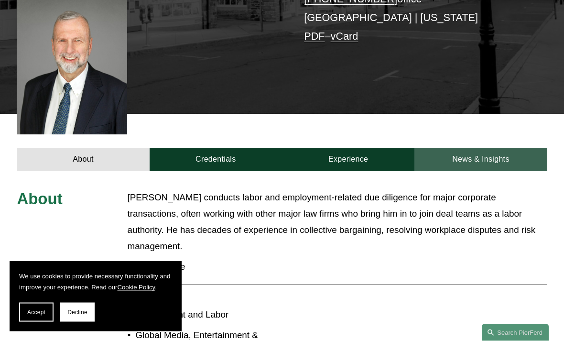
scroll to position [247, 0]
click at [524, 148] on link "News & Insights" at bounding box center [481, 159] width 133 height 23
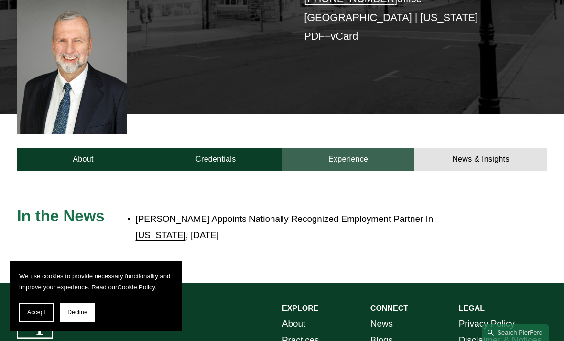
click at [377, 148] on link "Experience" at bounding box center [348, 159] width 133 height 23
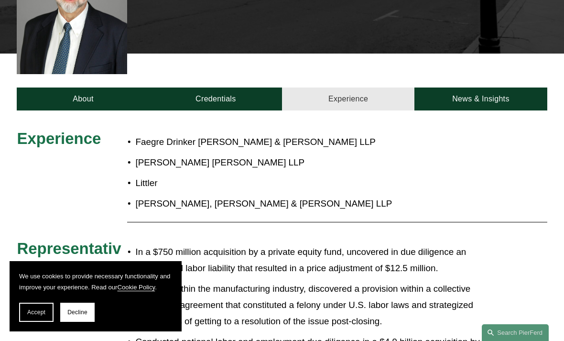
scroll to position [306, 0]
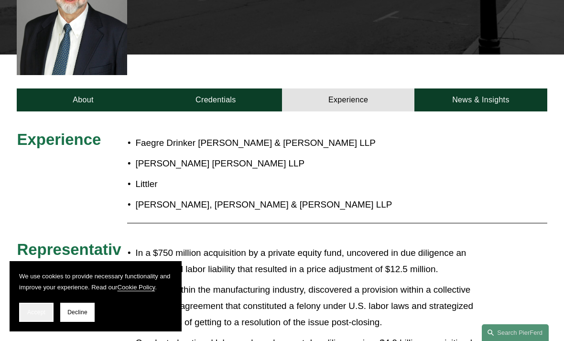
click at [38, 311] on span "Accept" at bounding box center [36, 312] width 18 height 7
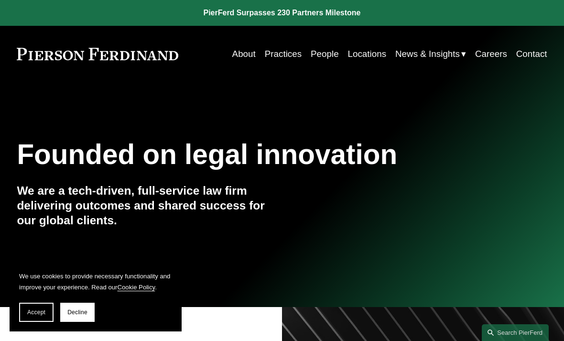
click at [253, 50] on link "About" at bounding box center [243, 54] width 23 height 18
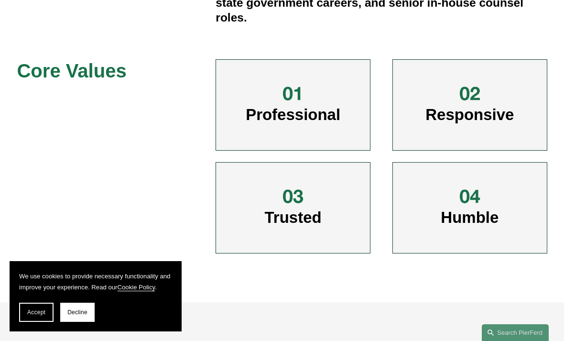
scroll to position [416, 0]
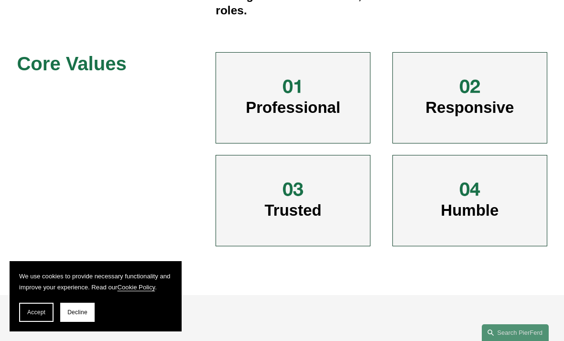
click at [418, 88] on h3 "Responsive" at bounding box center [471, 97] width 108 height 39
click at [464, 75] on div at bounding box center [470, 86] width 23 height 23
click at [469, 76] on div at bounding box center [470, 86] width 23 height 23
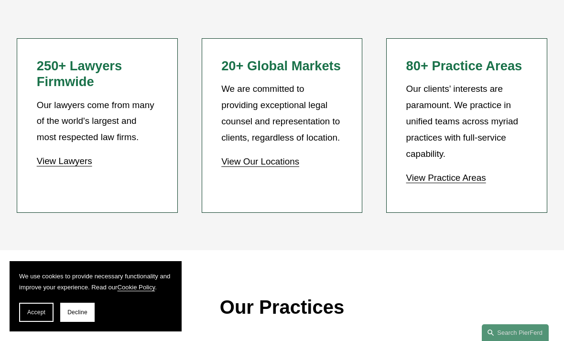
scroll to position [777, 0]
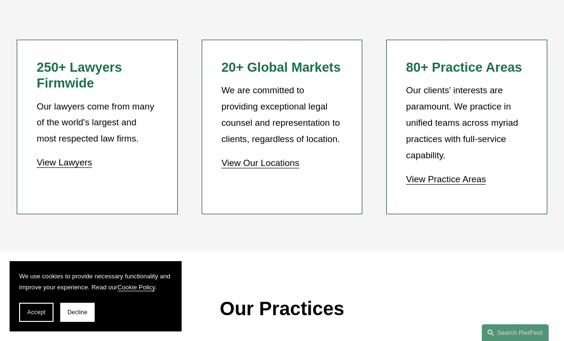
click at [43, 157] on link "View Lawyers" at bounding box center [64, 162] width 55 height 10
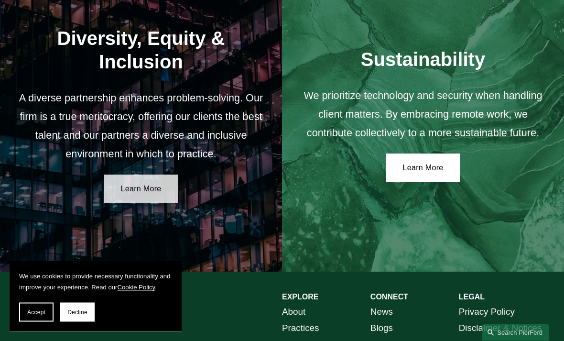
scroll to position [1468, 0]
click at [120, 175] on link "Learn More" at bounding box center [141, 189] width 74 height 29
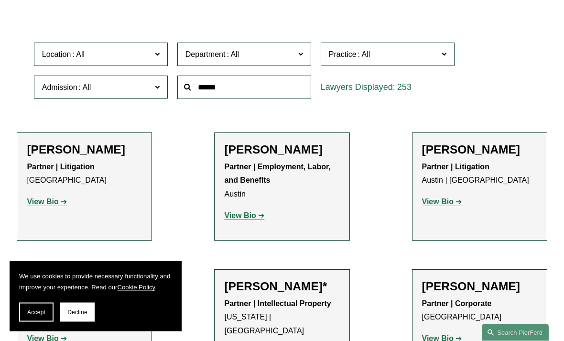
scroll to position [239, 0]
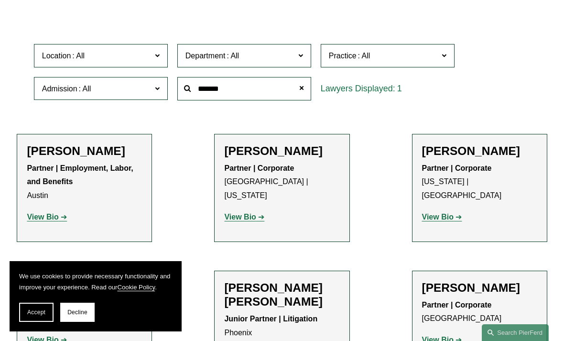
type input "******"
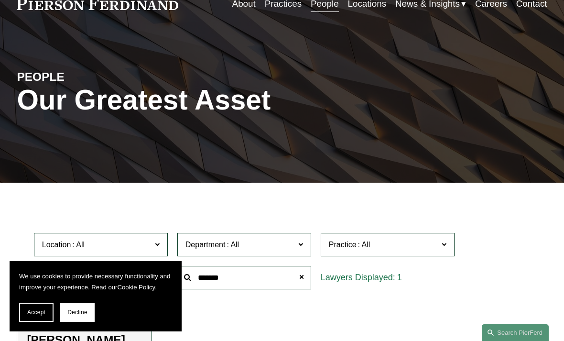
scroll to position [49, 0]
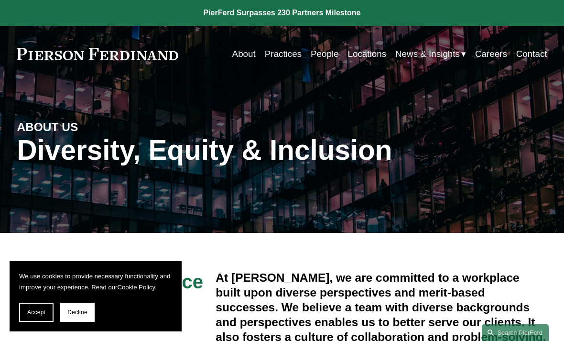
click at [336, 47] on link "People" at bounding box center [325, 54] width 28 height 18
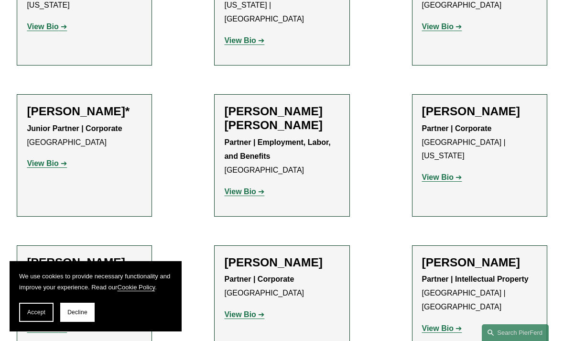
scroll to position [559, 0]
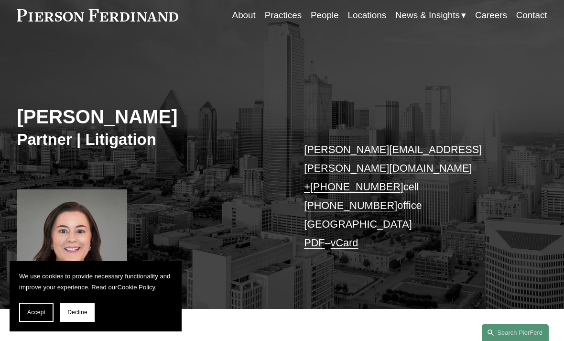
scroll to position [100, 0]
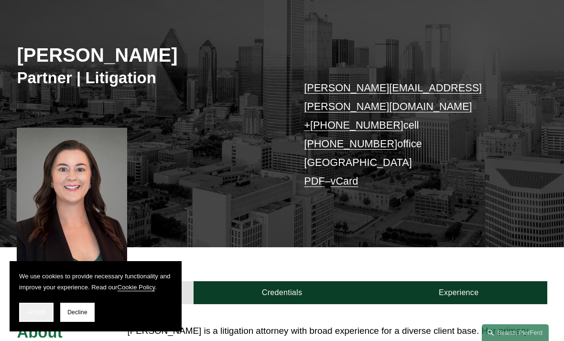
click at [36, 316] on span "Accept" at bounding box center [36, 312] width 18 height 7
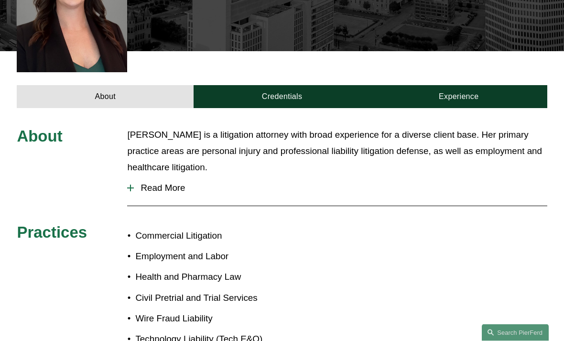
scroll to position [294, 0]
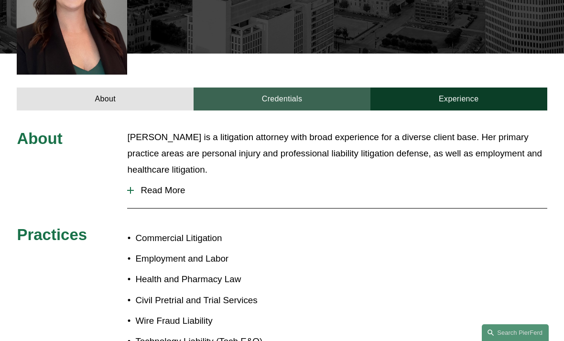
click at [354, 88] on link "Credentials" at bounding box center [282, 99] width 177 height 23
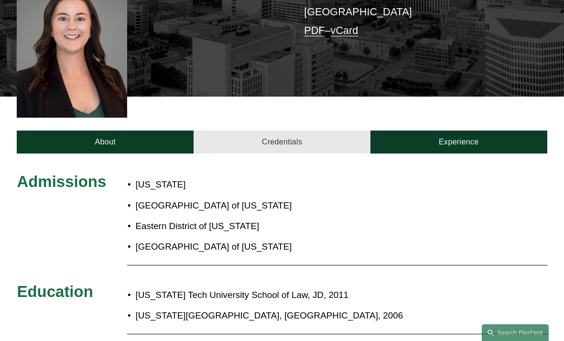
scroll to position [243, 0]
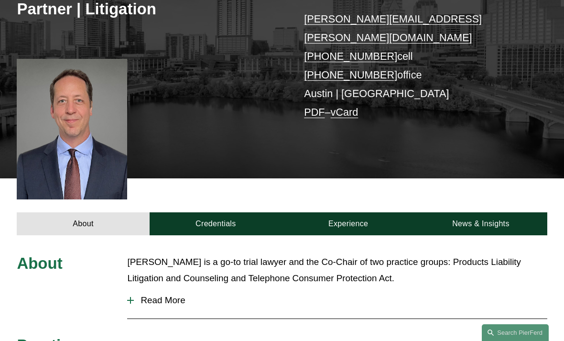
scroll to position [183, 0]
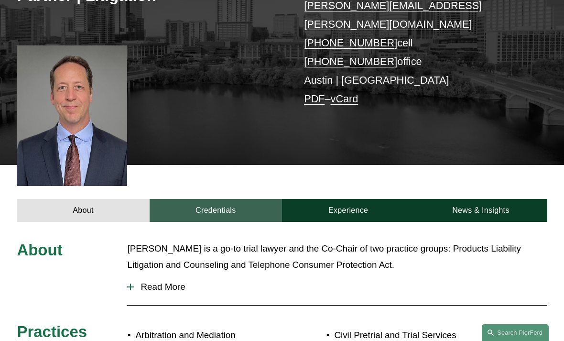
click at [269, 200] on link "Credentials" at bounding box center [216, 210] width 133 height 23
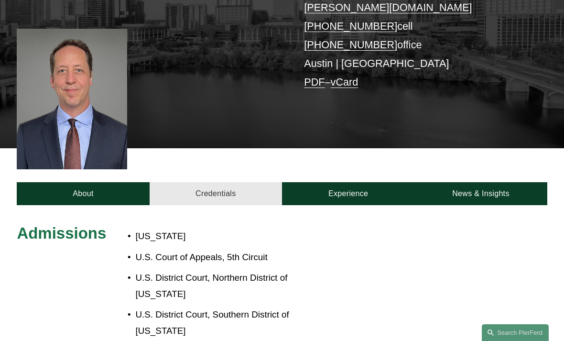
scroll to position [194, 0]
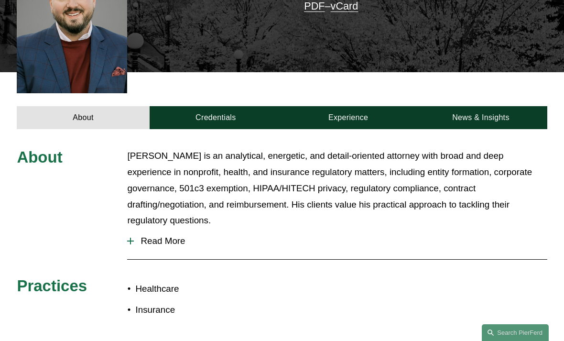
scroll to position [280, 0]
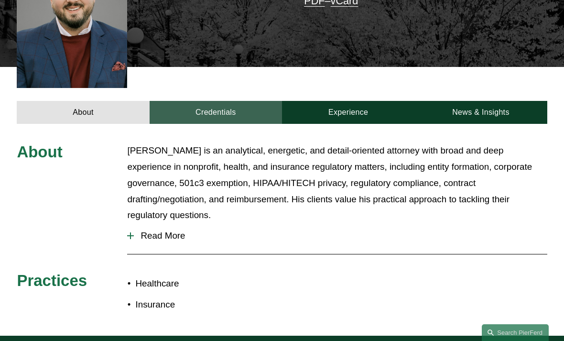
click at [269, 102] on link "Credentials" at bounding box center [216, 112] width 133 height 23
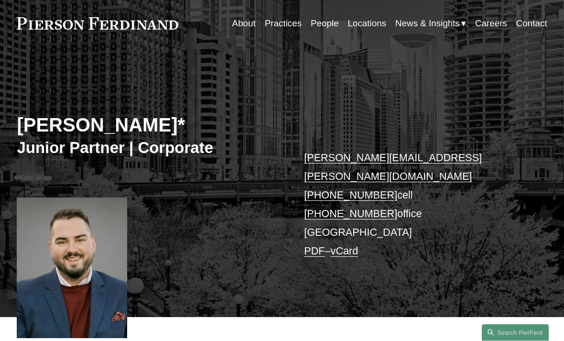
scroll to position [0, 0]
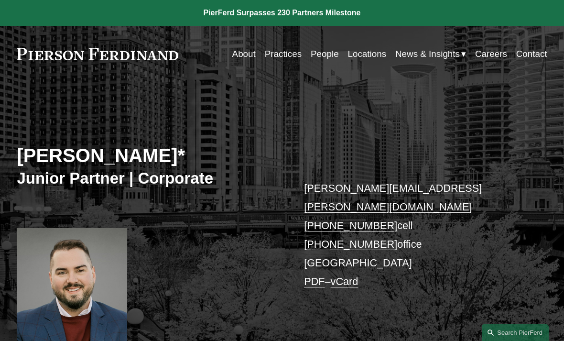
click at [497, 41] on div "Skip to Content About Practices People Locations" at bounding box center [282, 54] width 564 height 56
click at [498, 57] on link "Careers" at bounding box center [491, 54] width 32 height 18
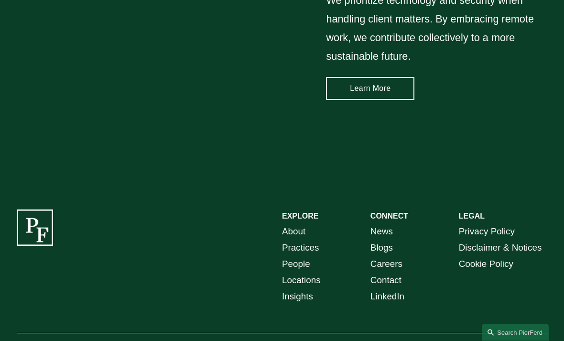
scroll to position [1250, 0]
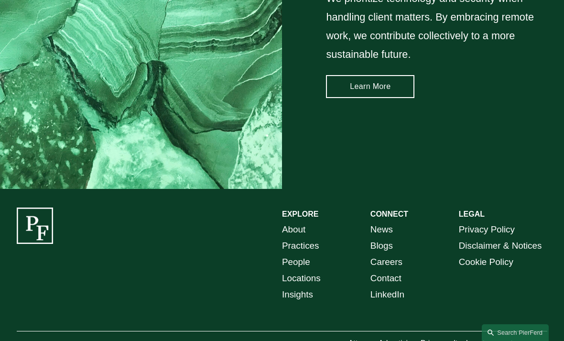
click at [300, 223] on link "About" at bounding box center [293, 229] width 23 height 16
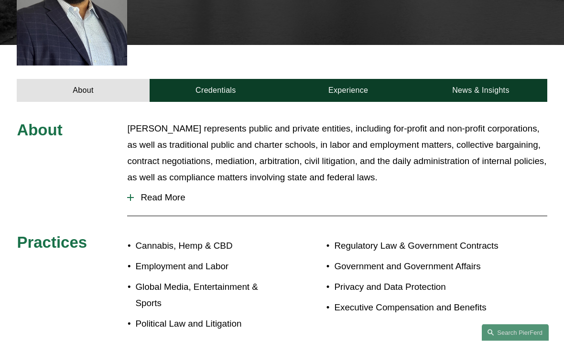
scroll to position [337, 0]
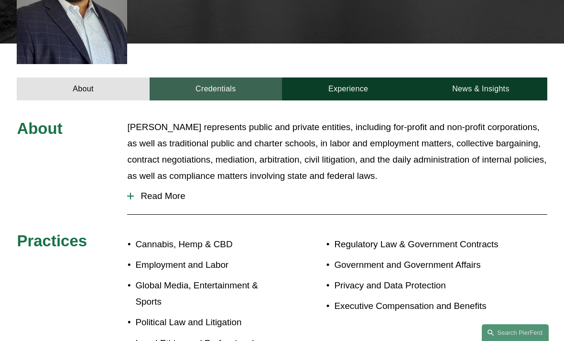
click at [252, 77] on link "Credentials" at bounding box center [216, 88] width 133 height 23
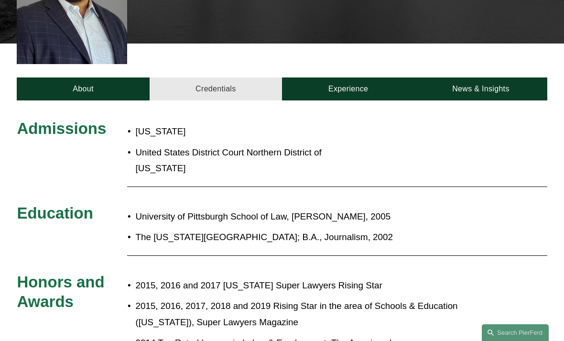
click at [253, 77] on link "Credentials" at bounding box center [216, 88] width 133 height 23
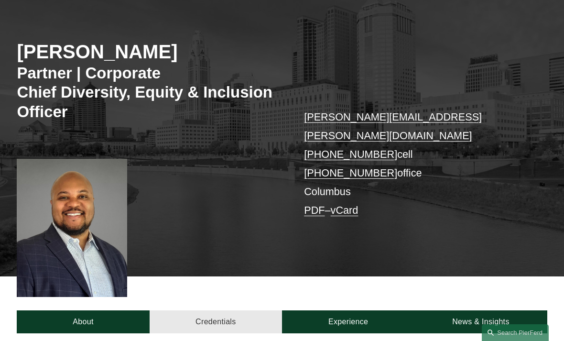
scroll to position [103, 0]
